Goal: Transaction & Acquisition: Purchase product/service

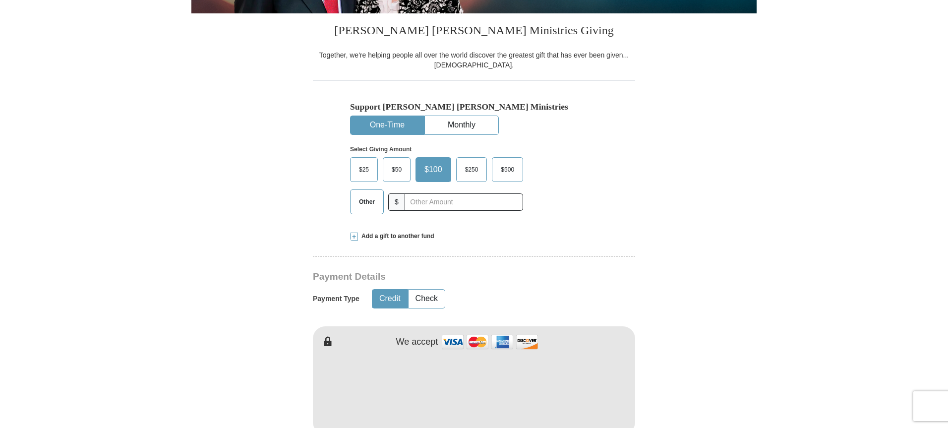
scroll to position [248, 0]
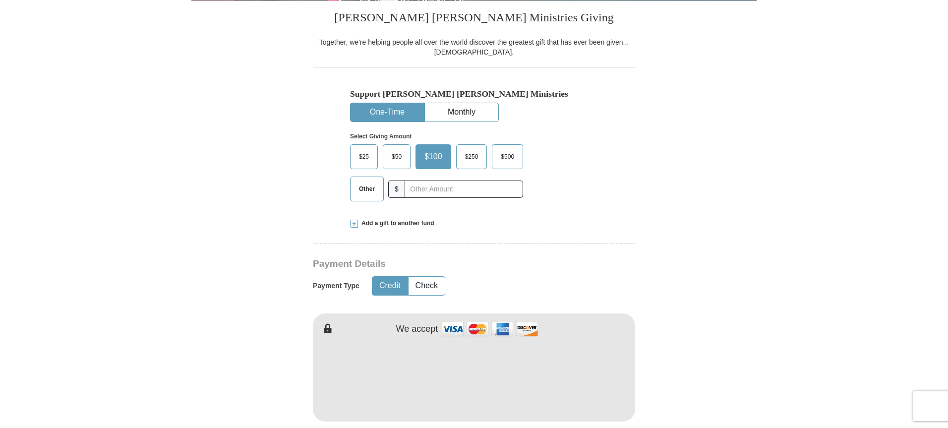
click at [355, 191] on span "Other" at bounding box center [367, 189] width 26 height 15
click at [0, 0] on input "Other" at bounding box center [0, 0] width 0 height 0
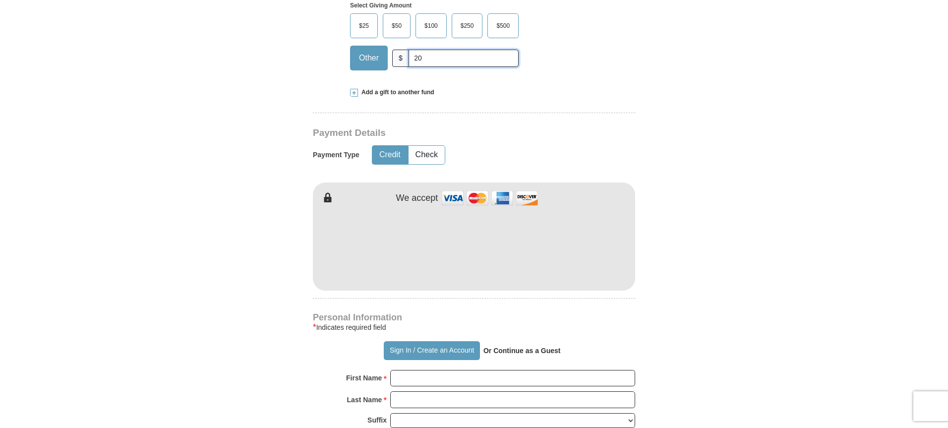
scroll to position [397, 0]
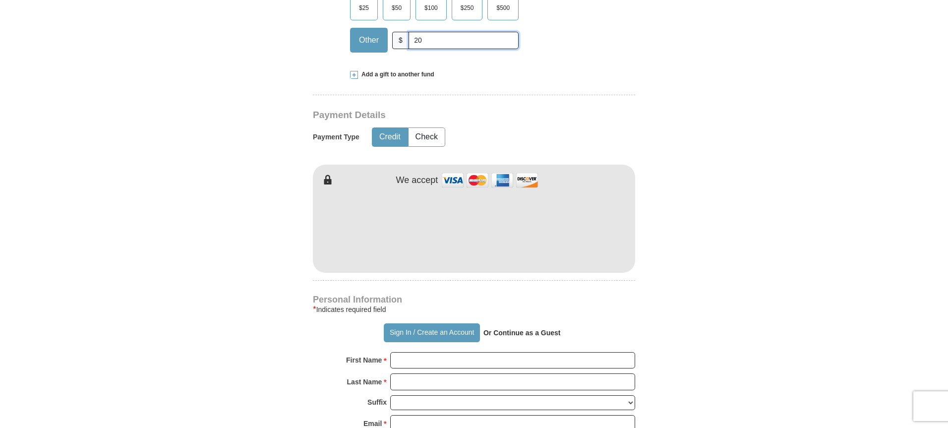
type input "20"
click at [391, 136] on button "Credit" at bounding box center [390, 137] width 35 height 18
click at [682, 287] on form "Already have an account? Sign in for faster giving. Don't have an account? Crea…" at bounding box center [474, 251] width 566 height 1217
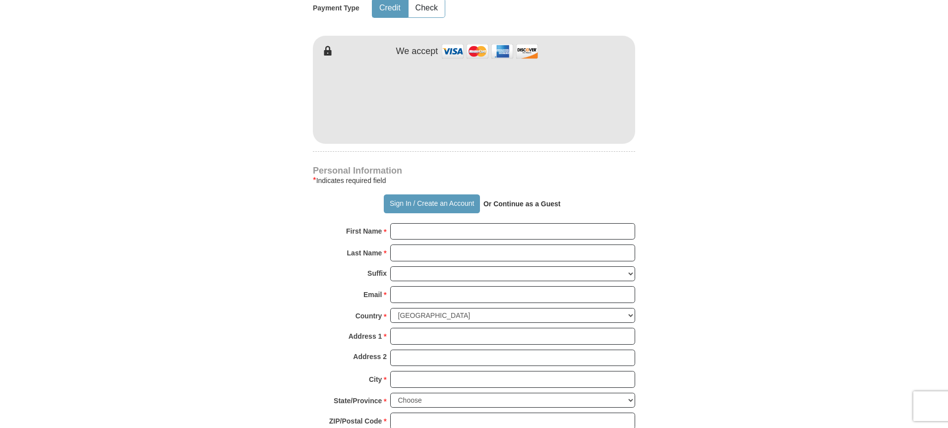
scroll to position [546, 0]
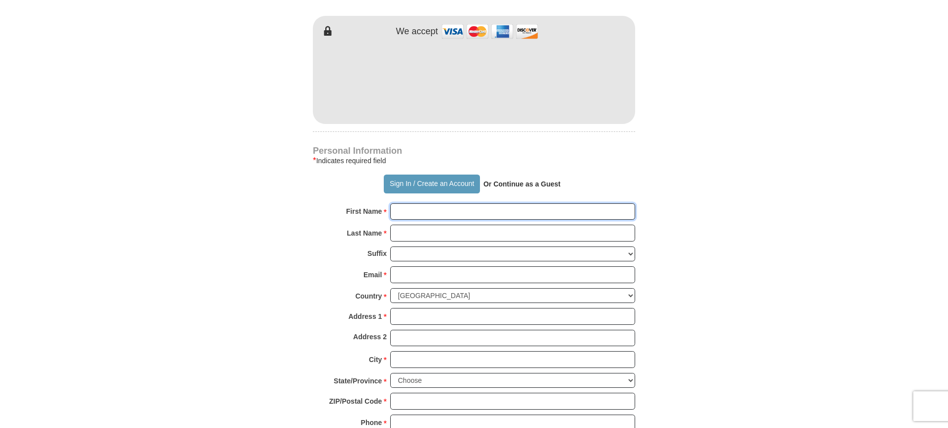
click at [421, 209] on input "First Name *" at bounding box center [512, 211] width 245 height 17
type input "[PERSON_NAME]"
click at [429, 235] on input "Last Name *" at bounding box center [512, 233] width 245 height 17
type input "[PERSON_NAME]"
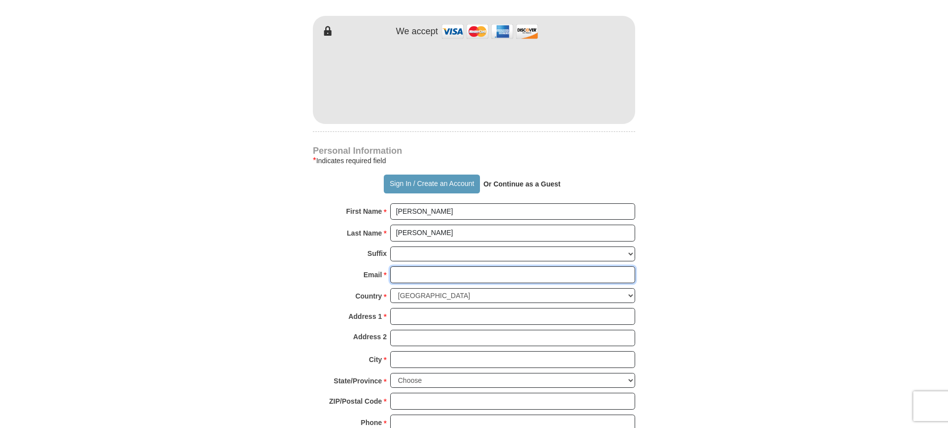
click at [404, 280] on input "Email *" at bounding box center [512, 274] width 245 height 17
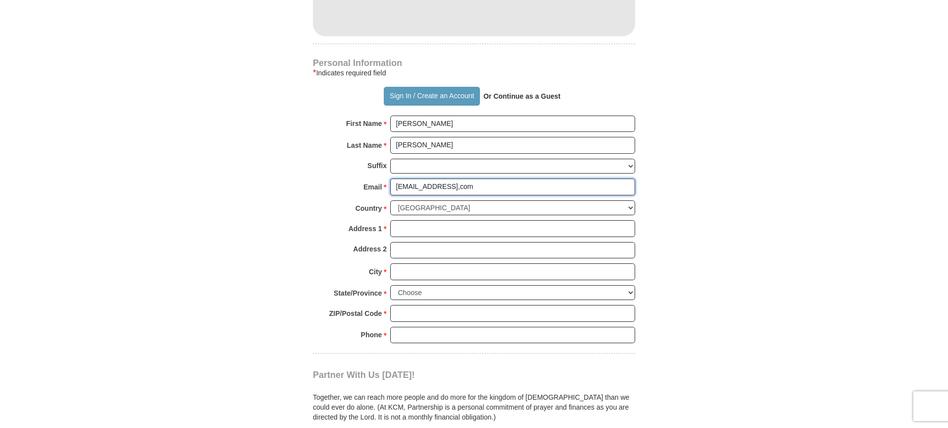
scroll to position [645, 0]
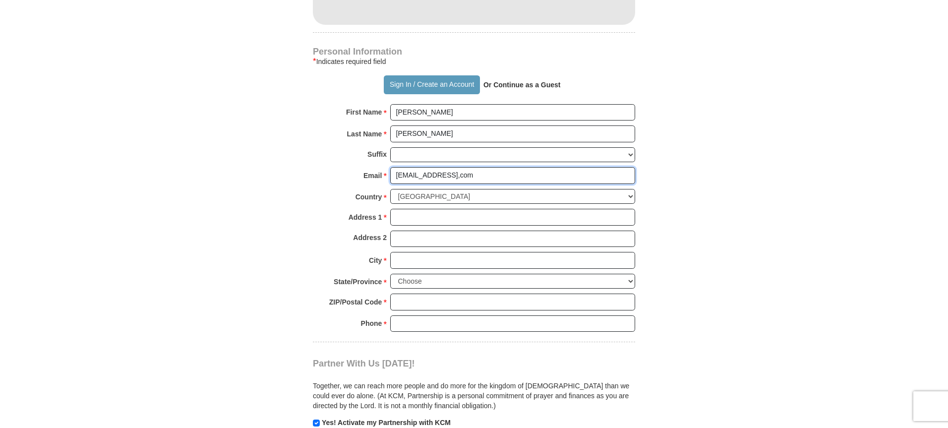
type input "[EMAIL_ADDRESS],com"
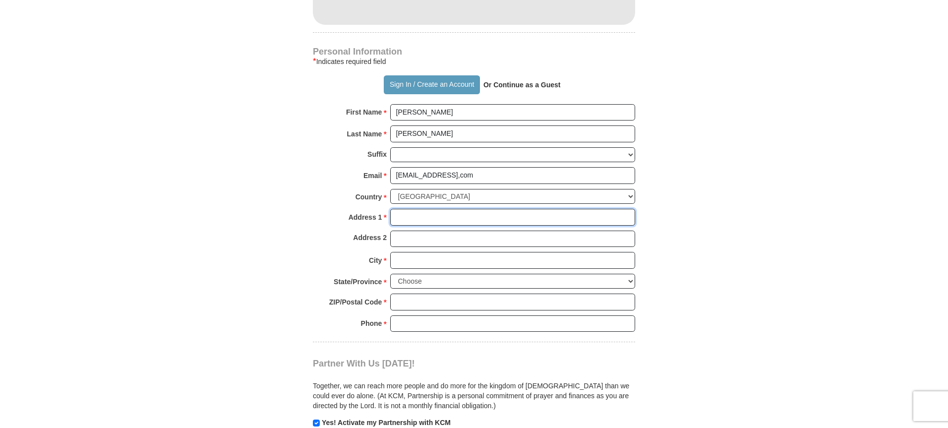
click at [408, 216] on input "Address 1 *" at bounding box center [512, 217] width 245 height 17
type input "[STREET_ADDRESS]"
type input "Broken Arrow"
select select "OK"
type input "74014"
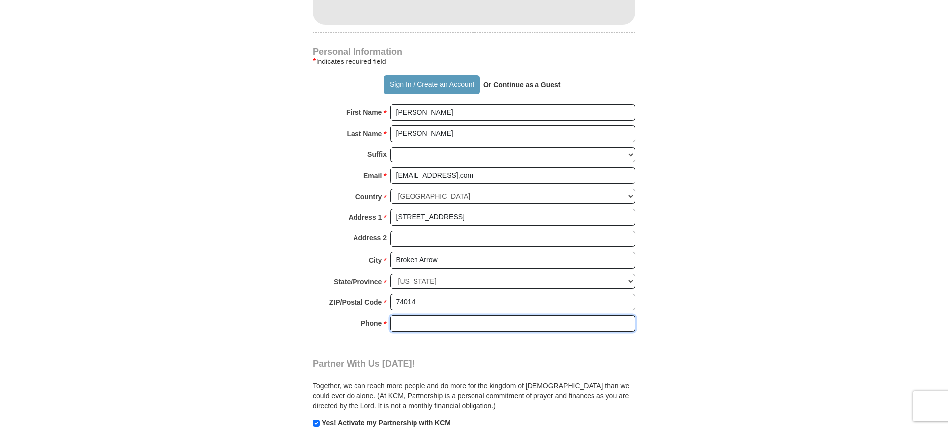
type input "9188943042"
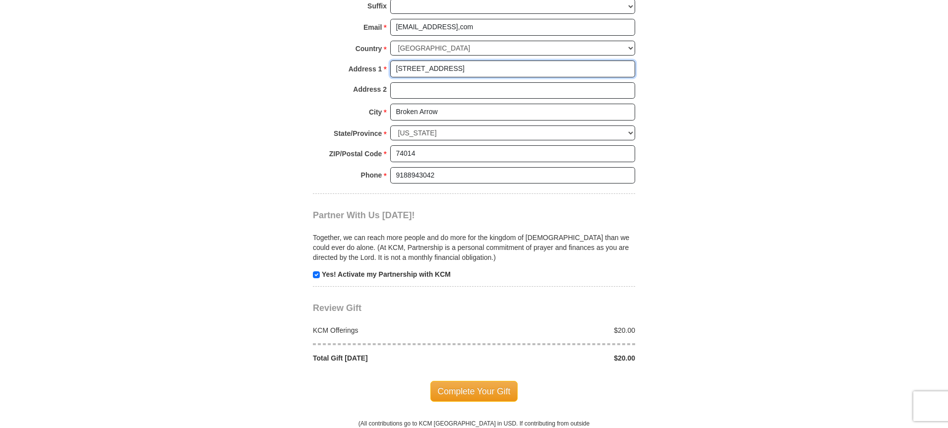
scroll to position [794, 0]
click at [488, 387] on span "Complete Your Gift" at bounding box center [475, 390] width 88 height 21
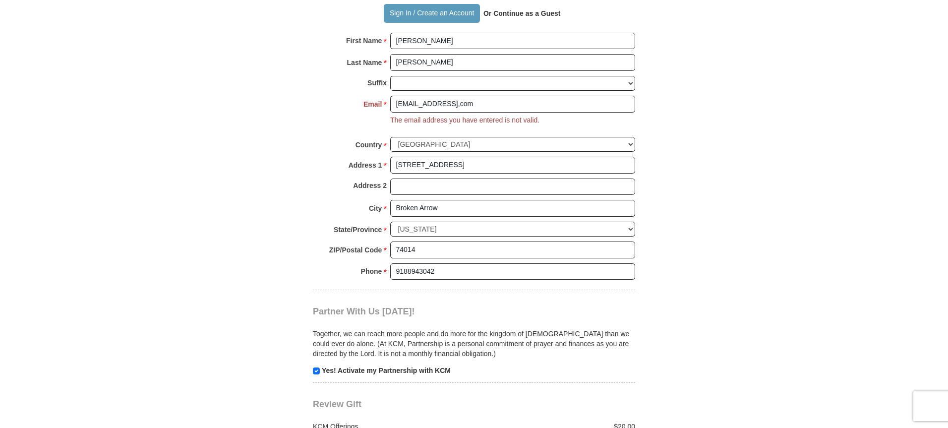
scroll to position [546, 0]
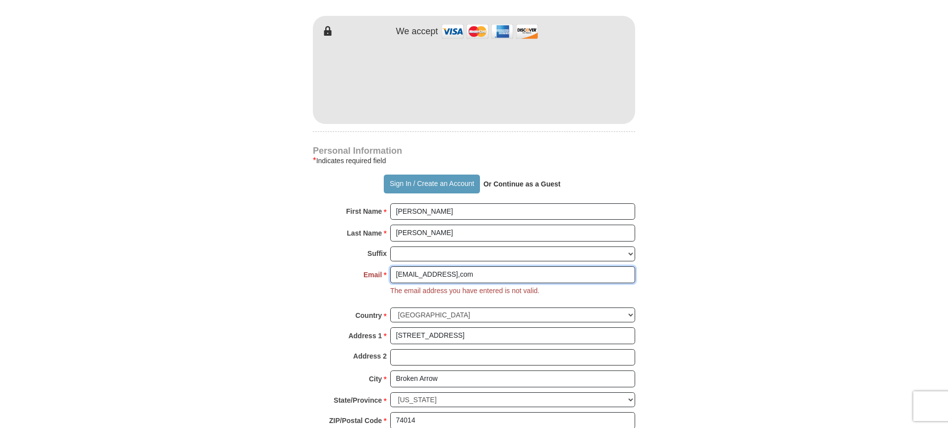
click at [456, 274] on input "[EMAIL_ADDRESS],com" at bounding box center [512, 274] width 245 height 17
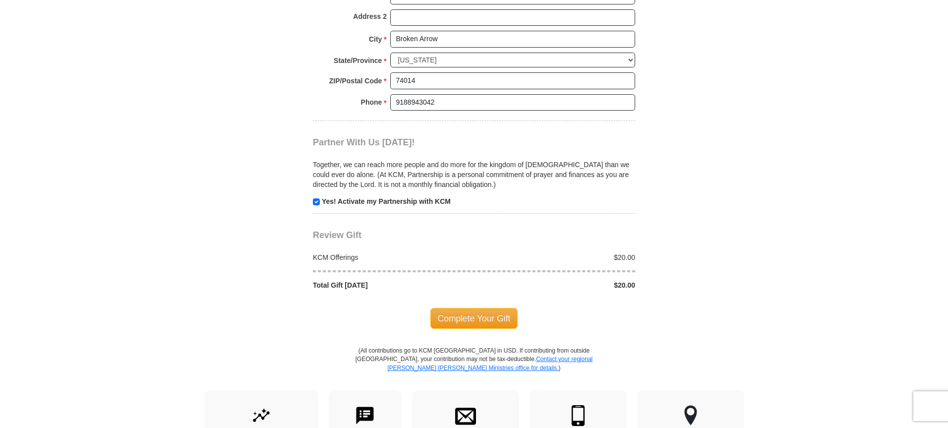
scroll to position [893, 0]
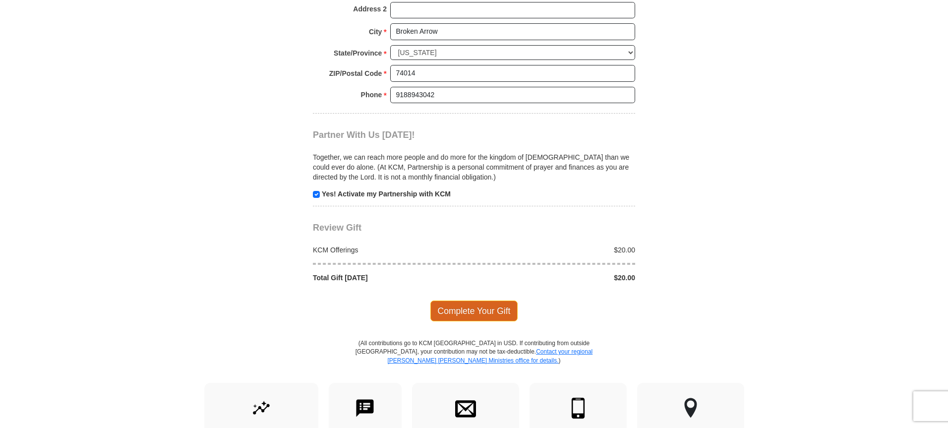
type input "[EMAIL_ADDRESS][DOMAIN_NAME]"
click at [488, 310] on span "Complete Your Gift" at bounding box center [475, 311] width 88 height 21
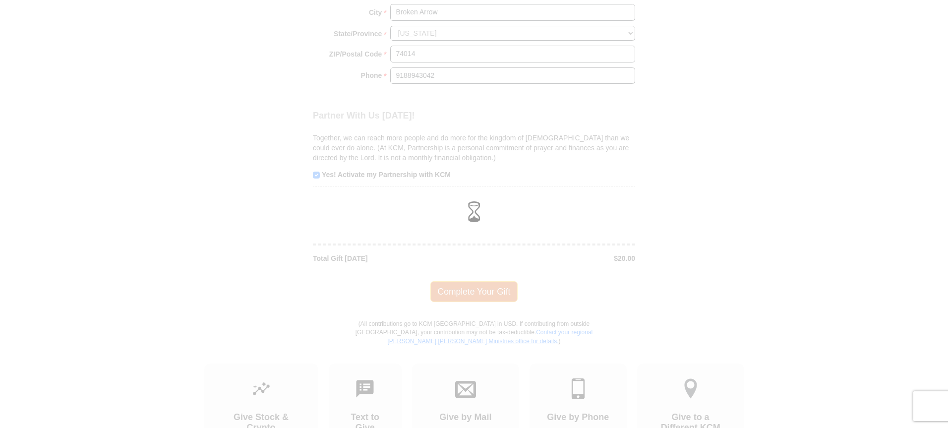
scroll to position [874, 0]
